Goal: Task Accomplishment & Management: Manage account settings

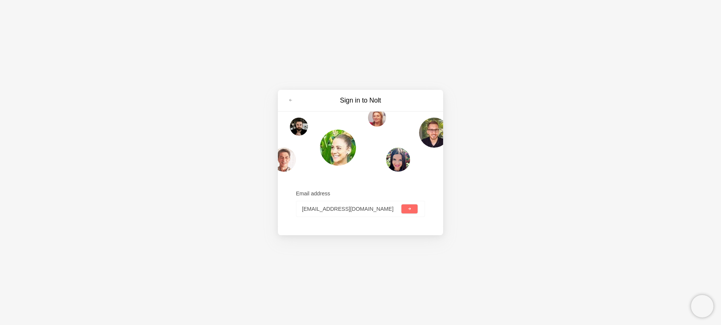
type input "[EMAIL_ADDRESS][DOMAIN_NAME]"
click at [414, 207] on button "submit" at bounding box center [409, 208] width 16 height 9
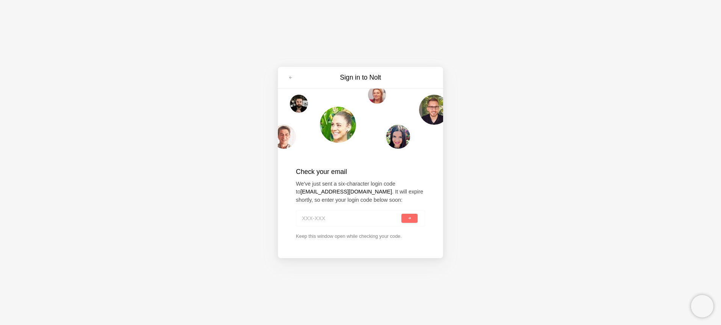
paste input "NMC-JJ5"
type input "NMC-JJ5"
click at [411, 220] on span "submit" at bounding box center [410, 218] width 4 height 4
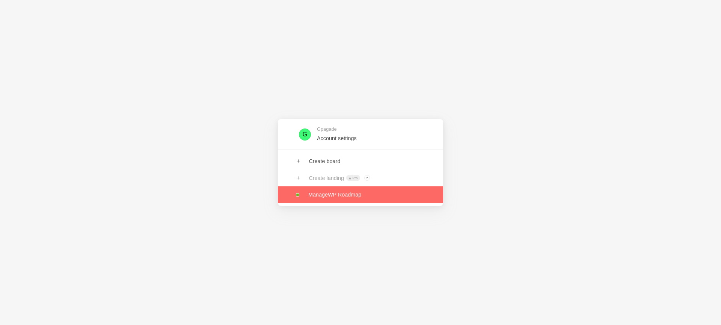
click at [346, 195] on link at bounding box center [360, 194] width 165 height 17
